Goal: Task Accomplishment & Management: Manage account settings

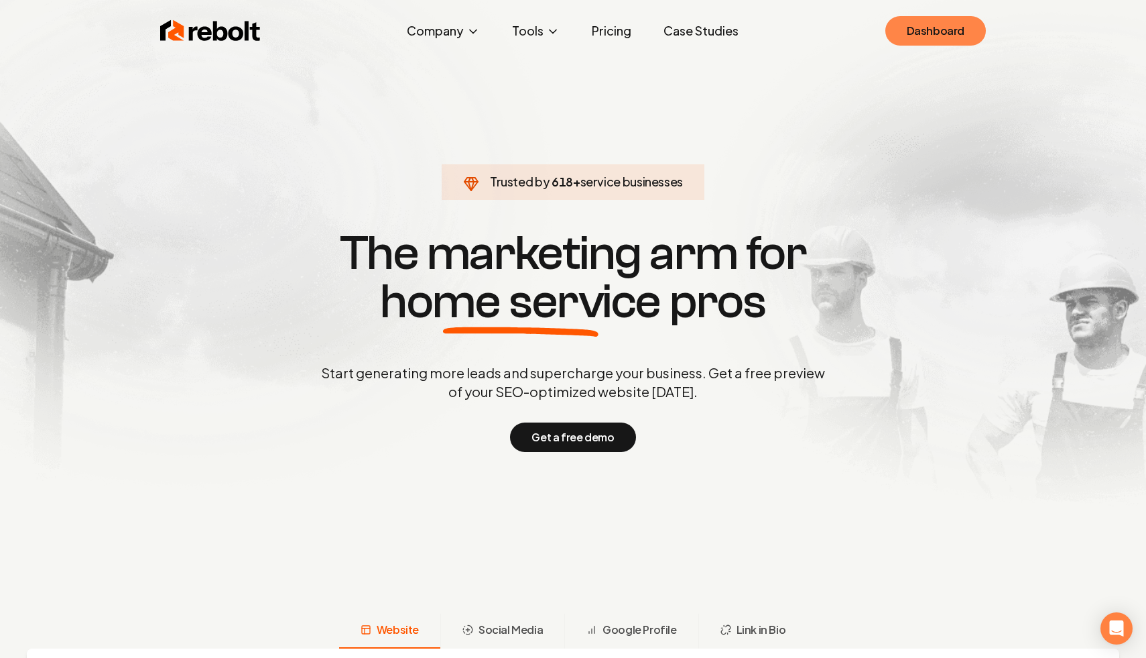
click at [925, 29] on link "Dashboard" at bounding box center [936, 30] width 101 height 29
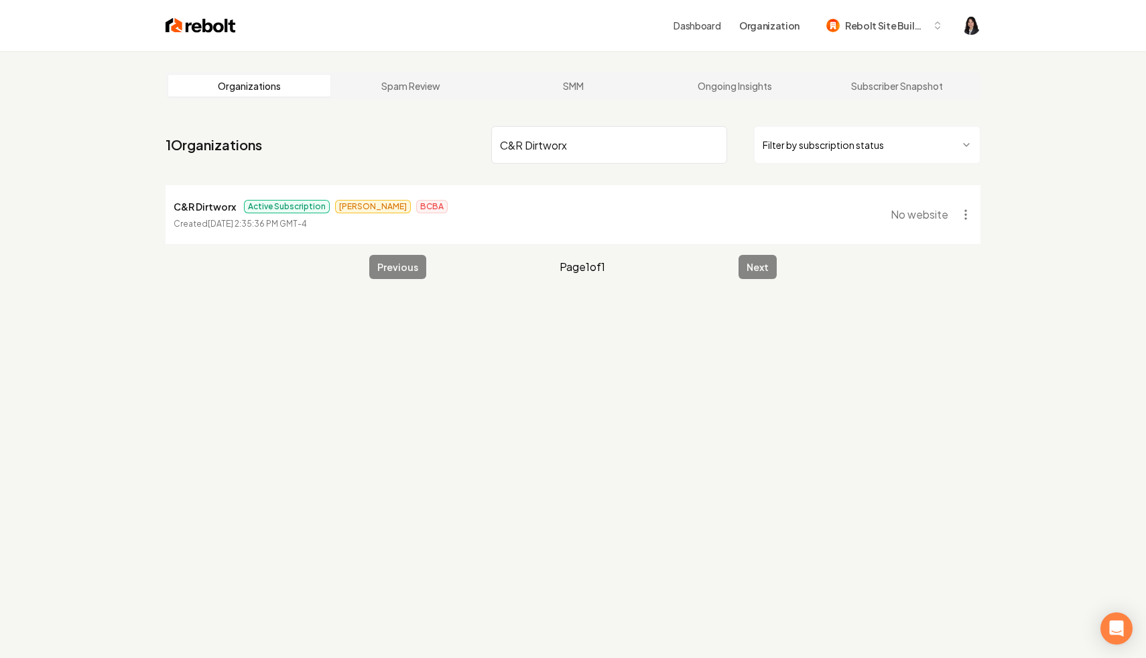
type input "C&R Dirtworx"
click at [882, 146] on html "Dashboard Organization Rebolt Site Builder Organizations Spam Review SMM Ongoin…" at bounding box center [573, 329] width 1146 height 658
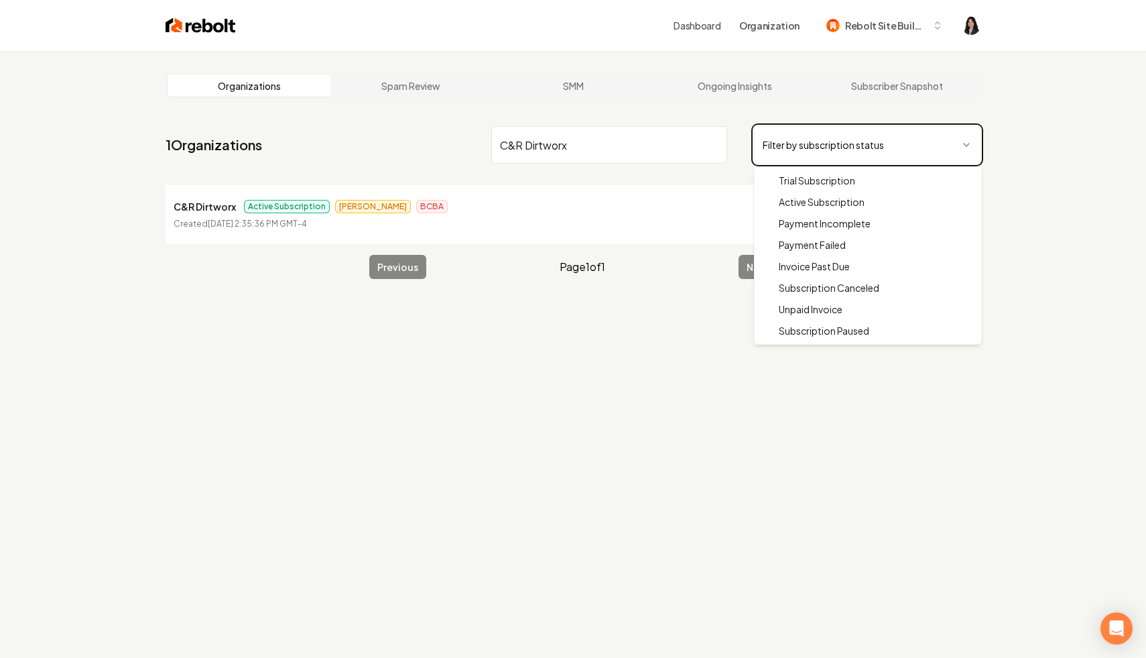
click at [605, 178] on html "Dashboard Organization Rebolt Site Builder Organizations Spam Review SMM Ongoin…" at bounding box center [573, 329] width 1146 height 658
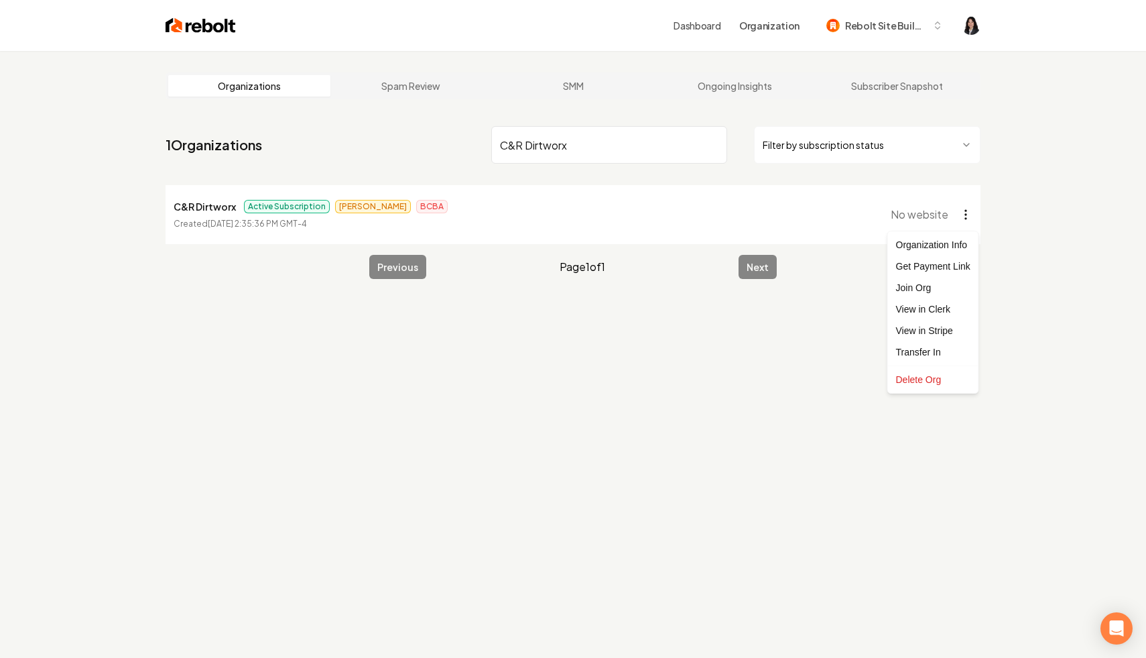
click at [963, 217] on html "Dashboard Organization Rebolt Site Builder Organizations Spam Review SMM Ongoin…" at bounding box center [573, 329] width 1146 height 658
click at [940, 333] on link "View in Stripe" at bounding box center [933, 330] width 85 height 21
drag, startPoint x: 239, startPoint y: 204, endPoint x: 179, endPoint y: 198, distance: 60.0
click at [178, 198] on div "C&R Dirtworx Active Subscription [PERSON_NAME] BCBA" at bounding box center [311, 206] width 274 height 16
copy p "C&R Dirtworx"
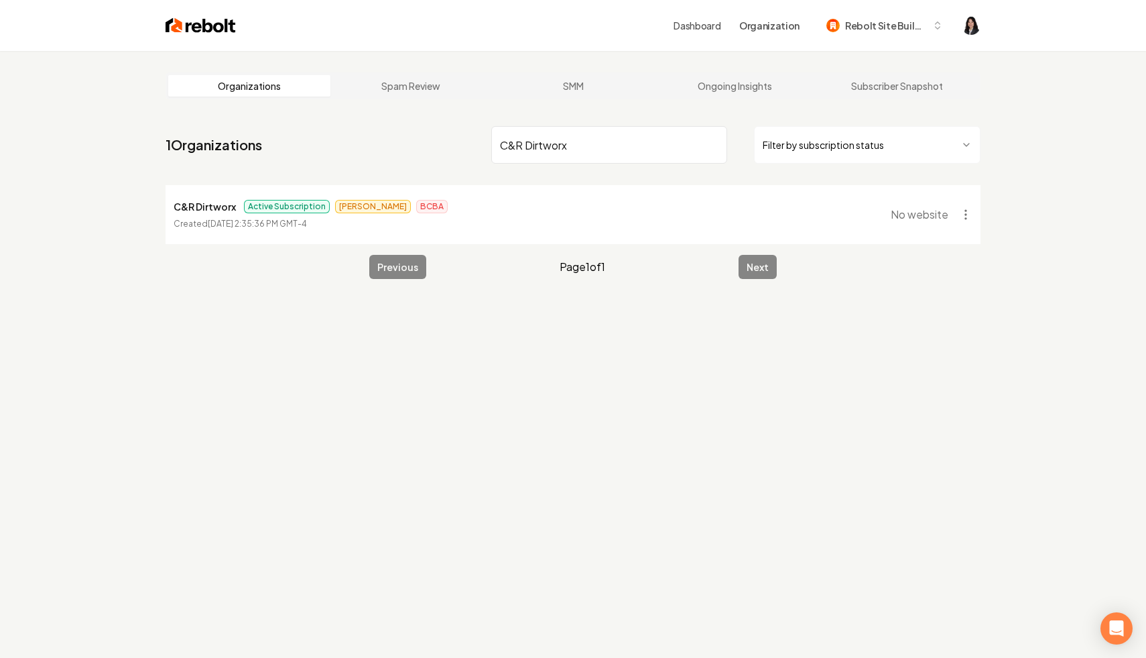
click at [633, 143] on input "C&R Dirtworx" at bounding box center [609, 145] width 236 height 38
click at [711, 145] on input "C&R Dirtworx" at bounding box center [609, 145] width 236 height 38
paste input "Three Kings Construction"
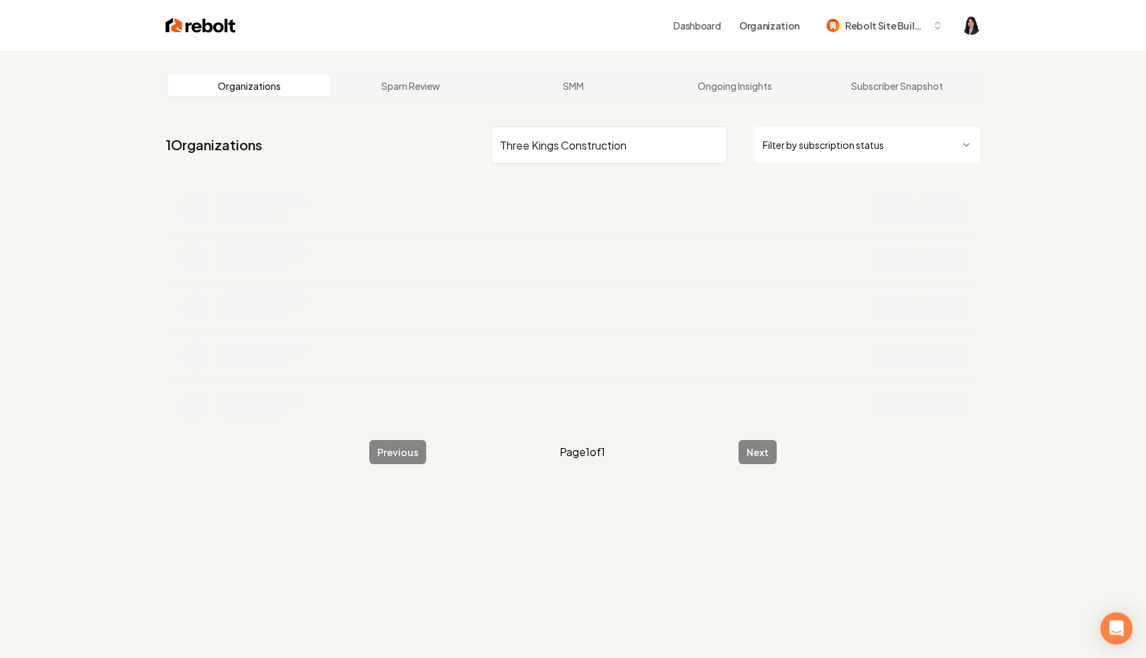
click at [502, 146] on input "Three Kings Construction" at bounding box center [609, 145] width 236 height 38
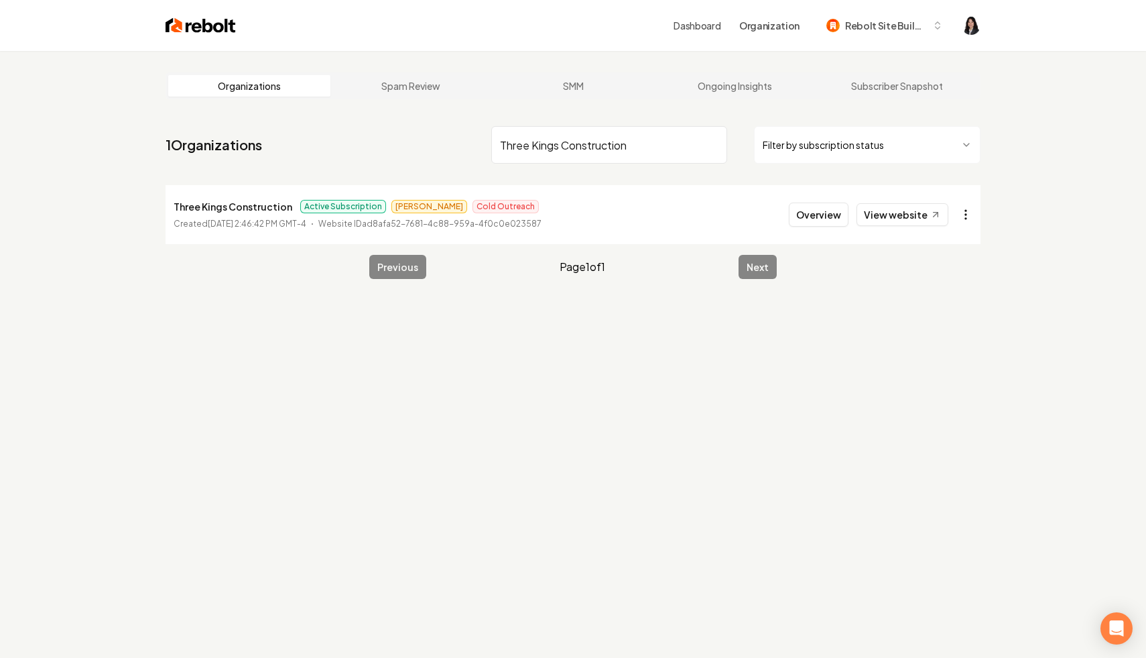
type input "Three Kings Construction"
click at [959, 221] on html "Dashboard Organization Rebolt Site Builder Organizations Spam Review SMM Ongoin…" at bounding box center [573, 329] width 1146 height 658
click at [960, 334] on link "View in Stripe" at bounding box center [933, 330] width 85 height 21
click at [713, 147] on input "Three Kings Construction" at bounding box center [609, 145] width 236 height 38
click at [822, 143] on html "Dashboard Organization Rebolt Site Builder Organizations Spam Review SMM Ongoin…" at bounding box center [573, 329] width 1146 height 658
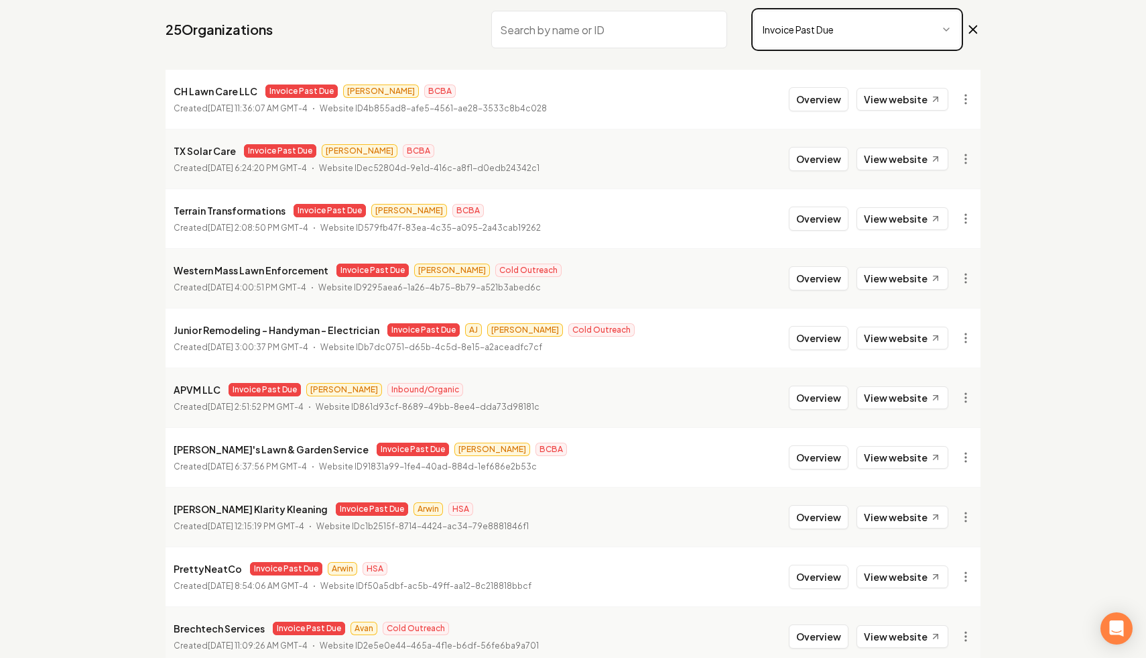
scroll to position [180, 0]
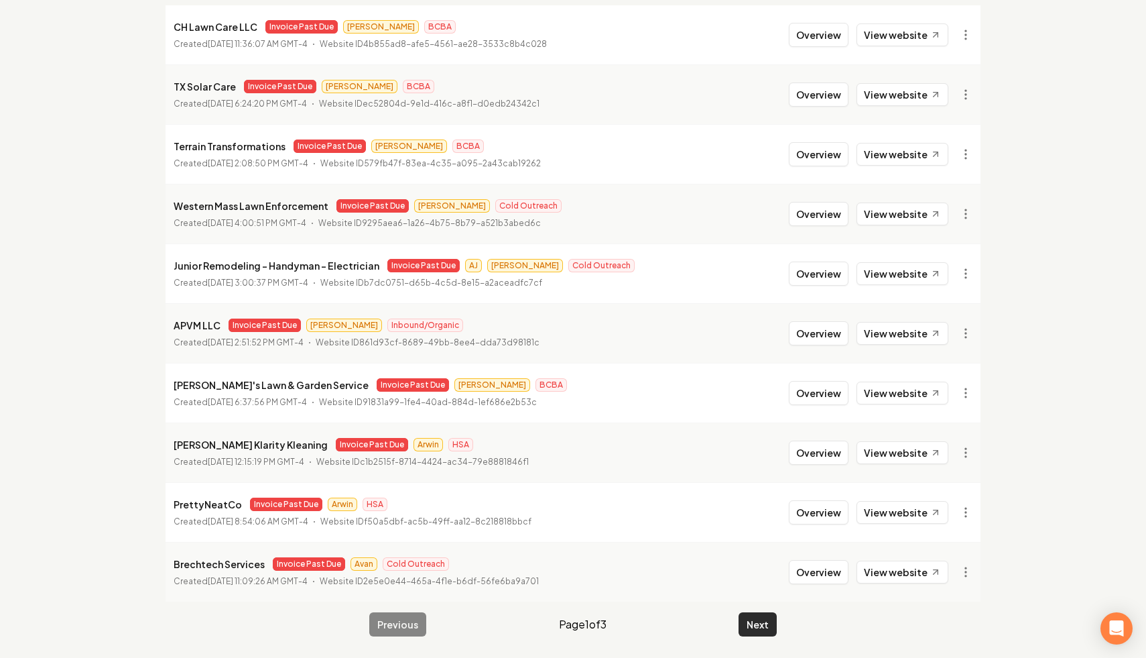
click at [774, 623] on button "Next" at bounding box center [758, 624] width 38 height 24
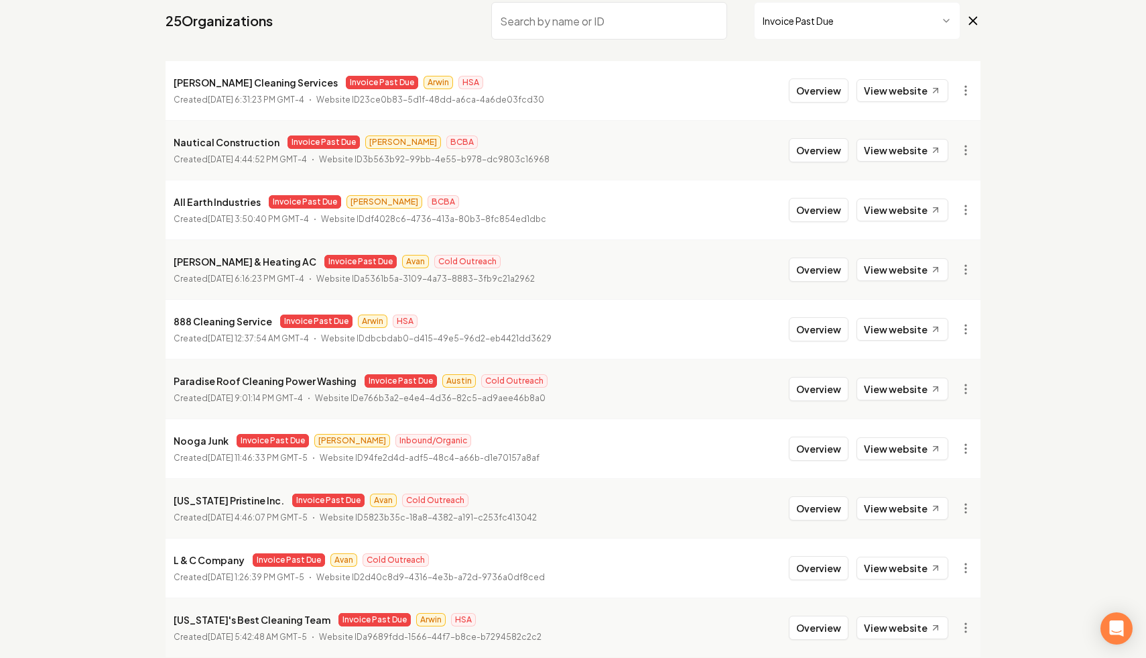
scroll to position [180, 0]
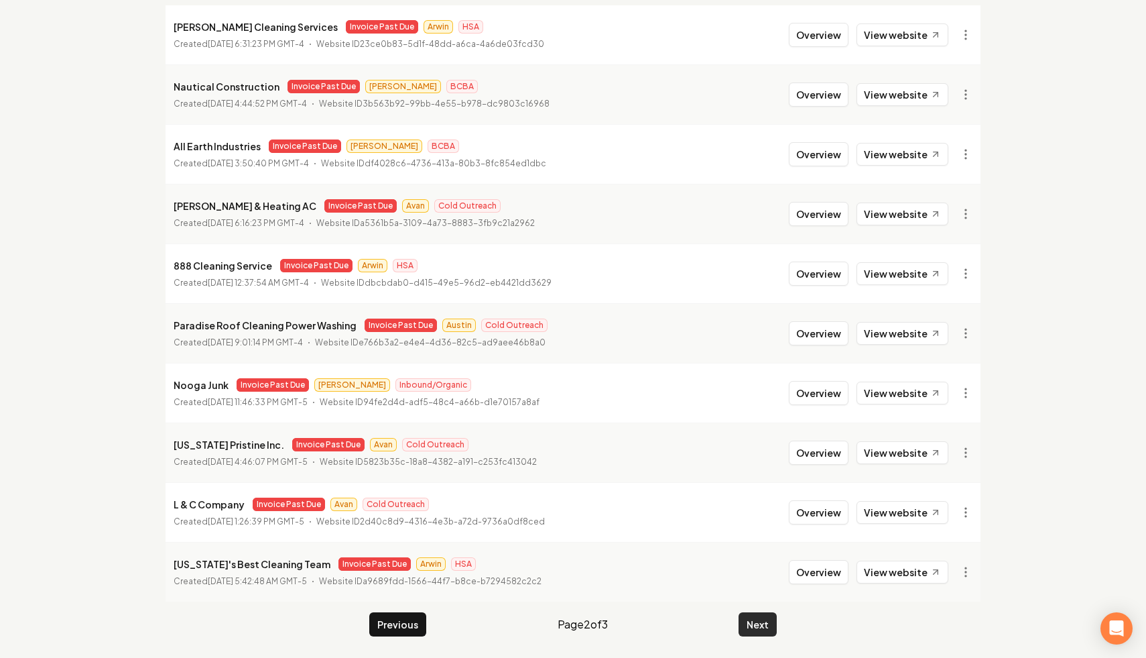
click at [758, 617] on button "Next" at bounding box center [758, 624] width 38 height 24
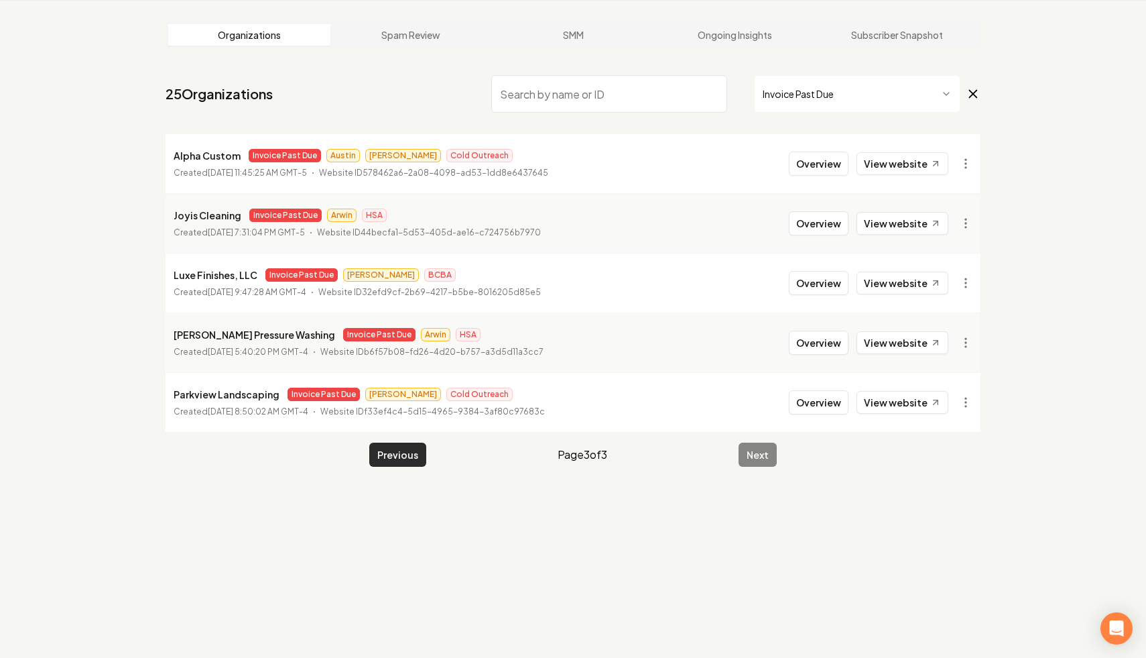
click at [400, 466] on button "Previous" at bounding box center [397, 454] width 57 height 24
